Goal: Check status: Check status

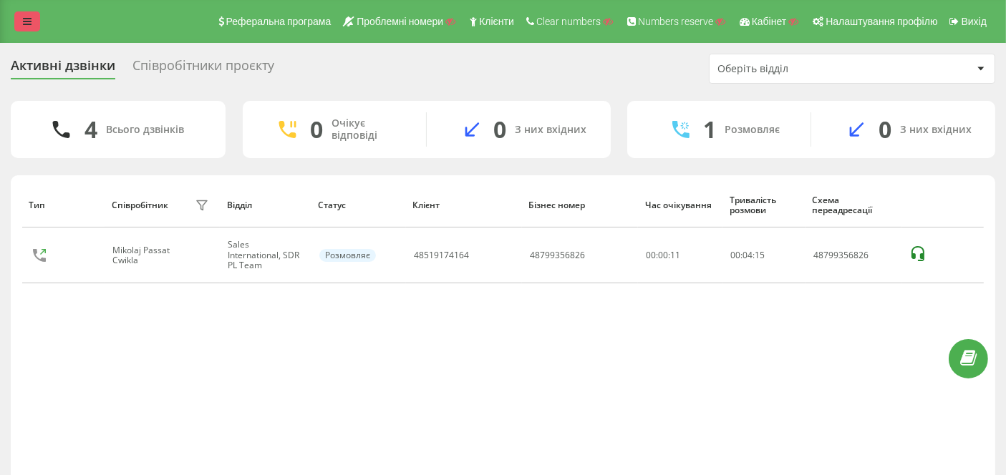
click at [19, 21] on link at bounding box center [27, 21] width 26 height 20
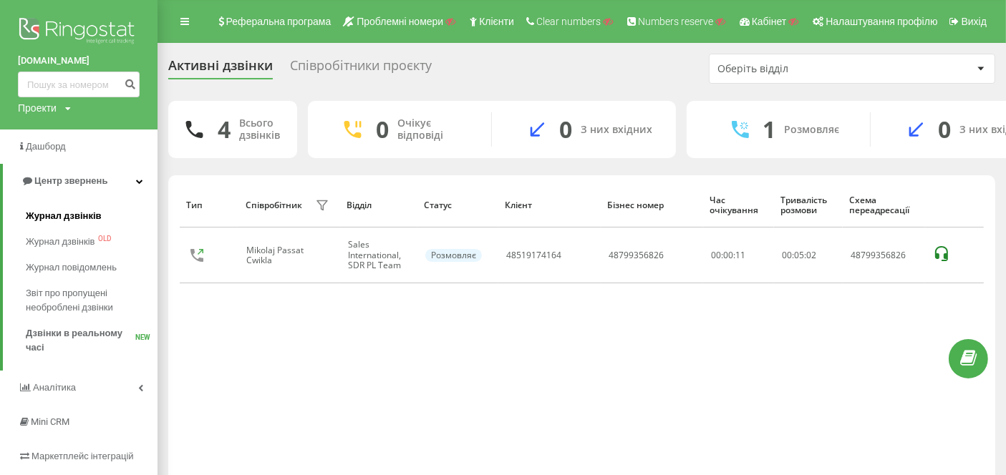
drag, startPoint x: 69, startPoint y: 215, endPoint x: 139, endPoint y: 189, distance: 74.1
click at [70, 215] on span "Журнал дзвінків" at bounding box center [60, 216] width 69 height 14
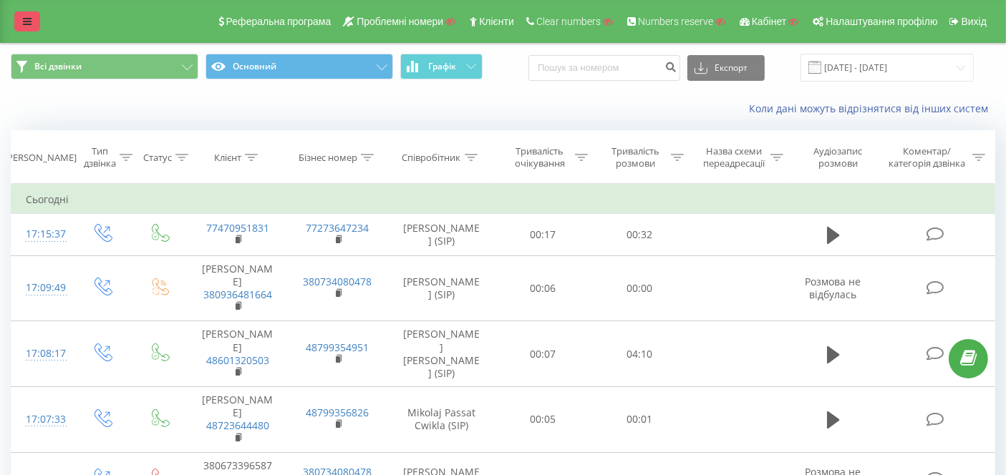
click at [26, 17] on icon at bounding box center [27, 21] width 9 height 10
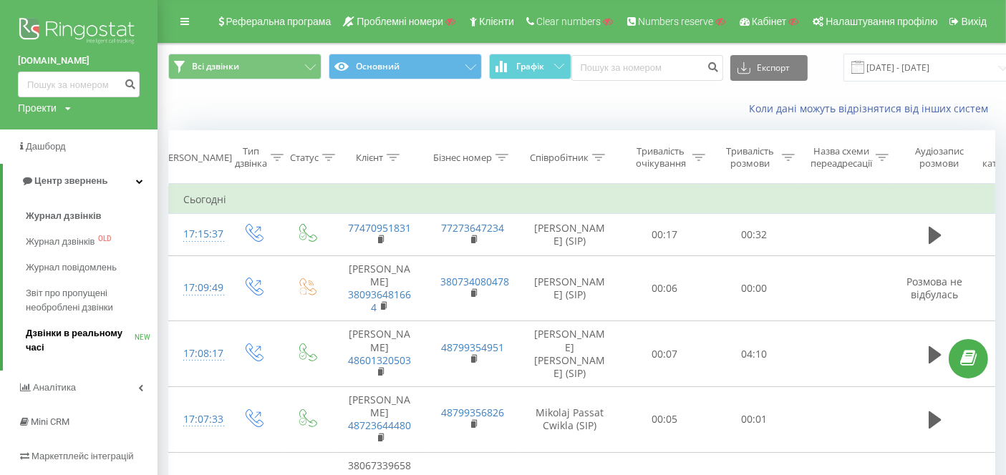
click at [90, 340] on span "Дзвінки в реальному часі" at bounding box center [80, 340] width 109 height 29
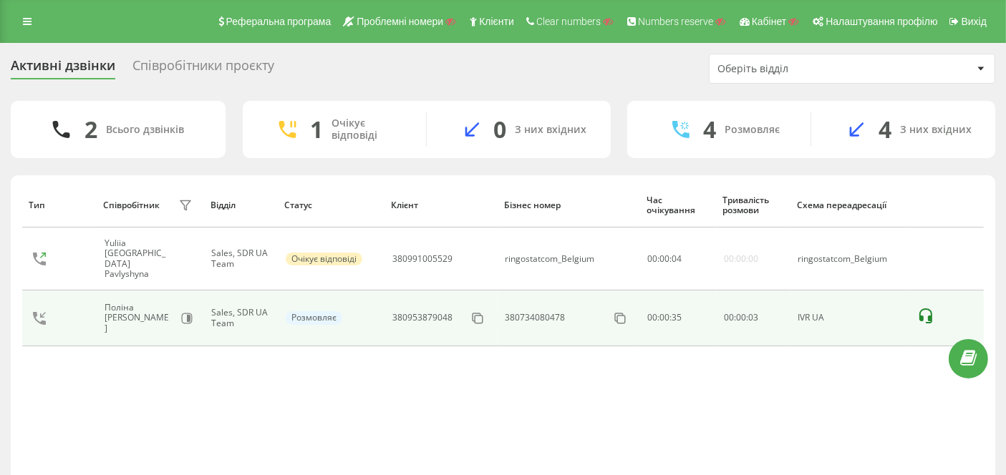
click at [924, 311] on icon at bounding box center [925, 316] width 17 height 17
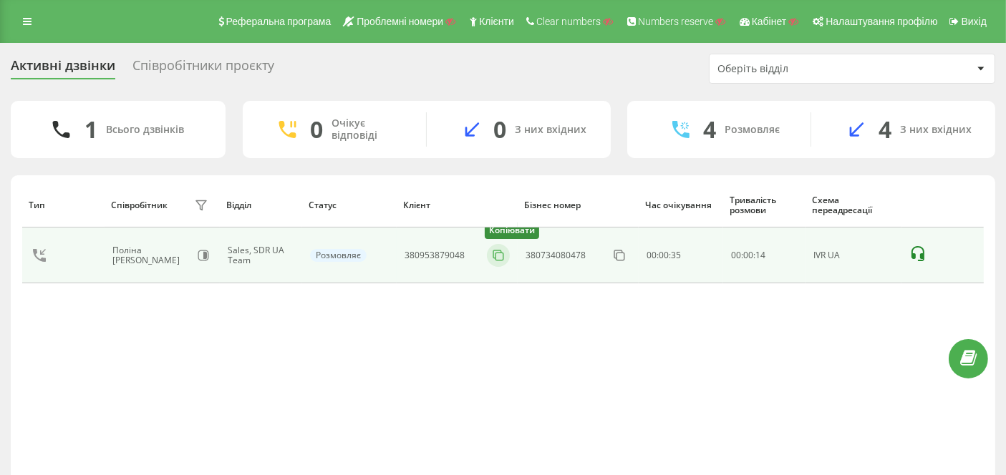
click at [493, 254] on icon at bounding box center [497, 255] width 8 height 8
click at [920, 251] on icon at bounding box center [917, 254] width 17 height 17
